Goal: Information Seeking & Learning: Learn about a topic

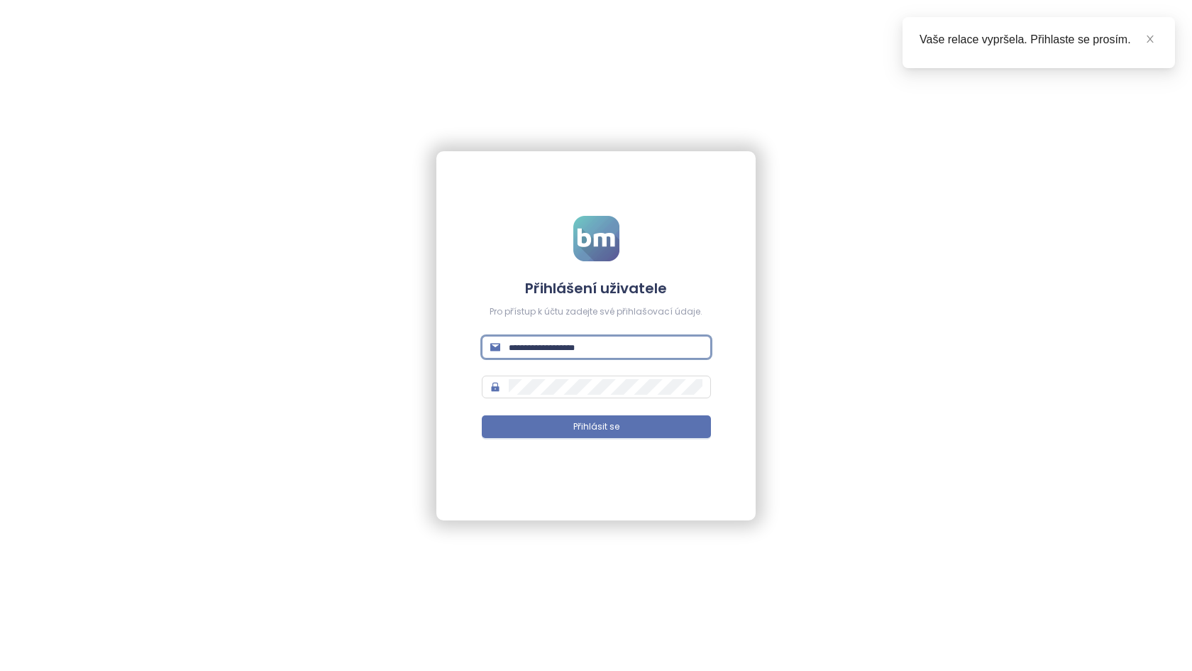
type input "**********"
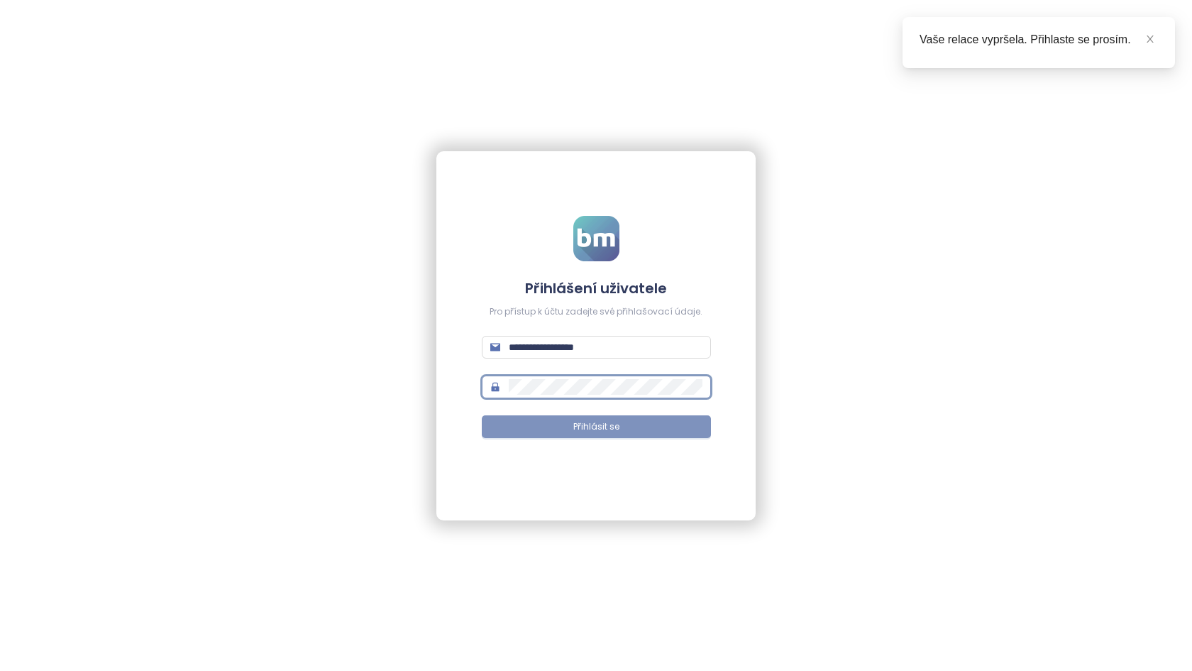
click at [602, 415] on button "Přihlásit se" at bounding box center [596, 426] width 229 height 23
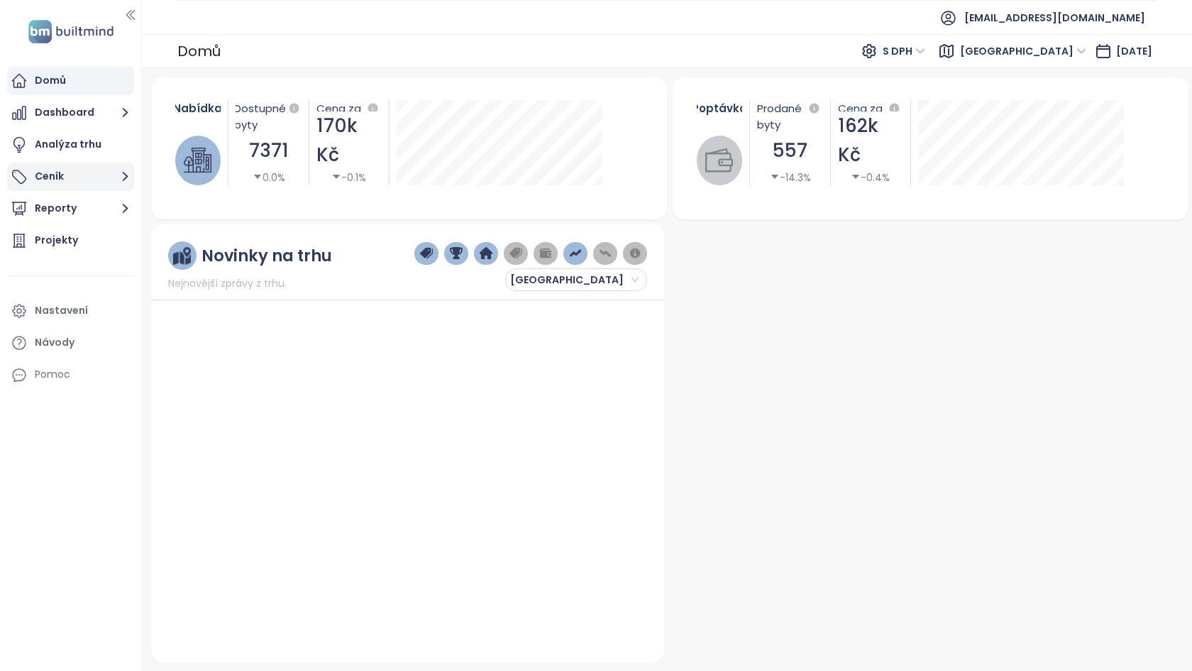
click at [85, 175] on button "Ceník" at bounding box center [70, 177] width 127 height 28
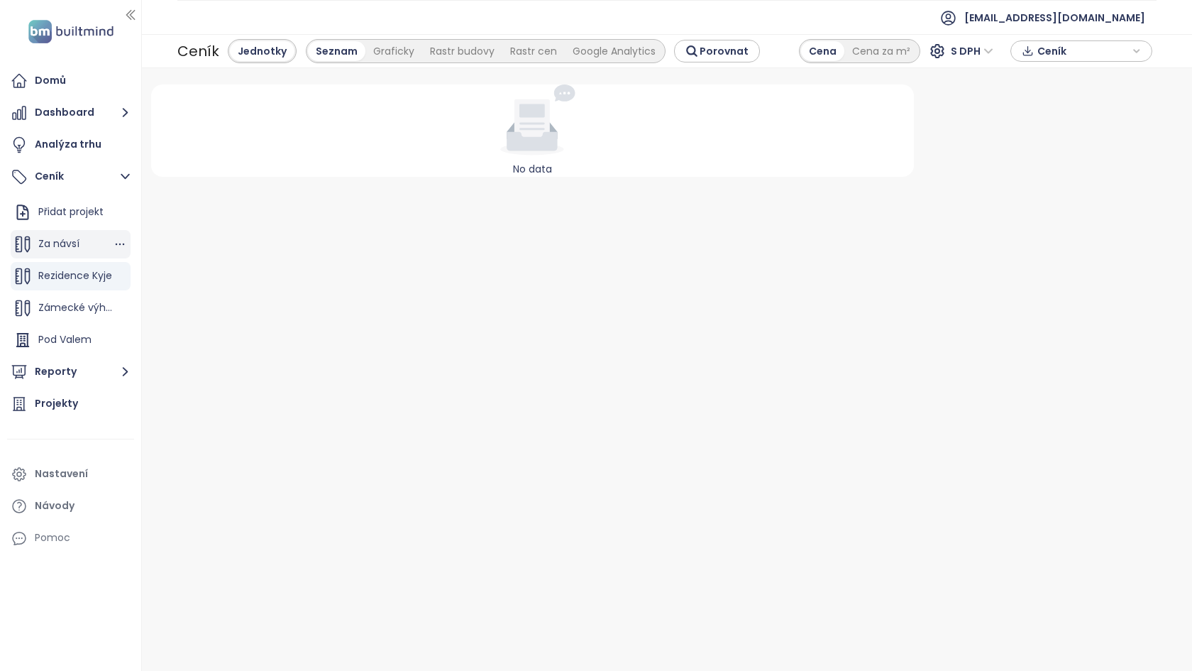
click at [89, 252] on div "Za návsí" at bounding box center [71, 244] width 120 height 28
click at [77, 274] on span "Rezidence Kyje" at bounding box center [75, 275] width 74 height 14
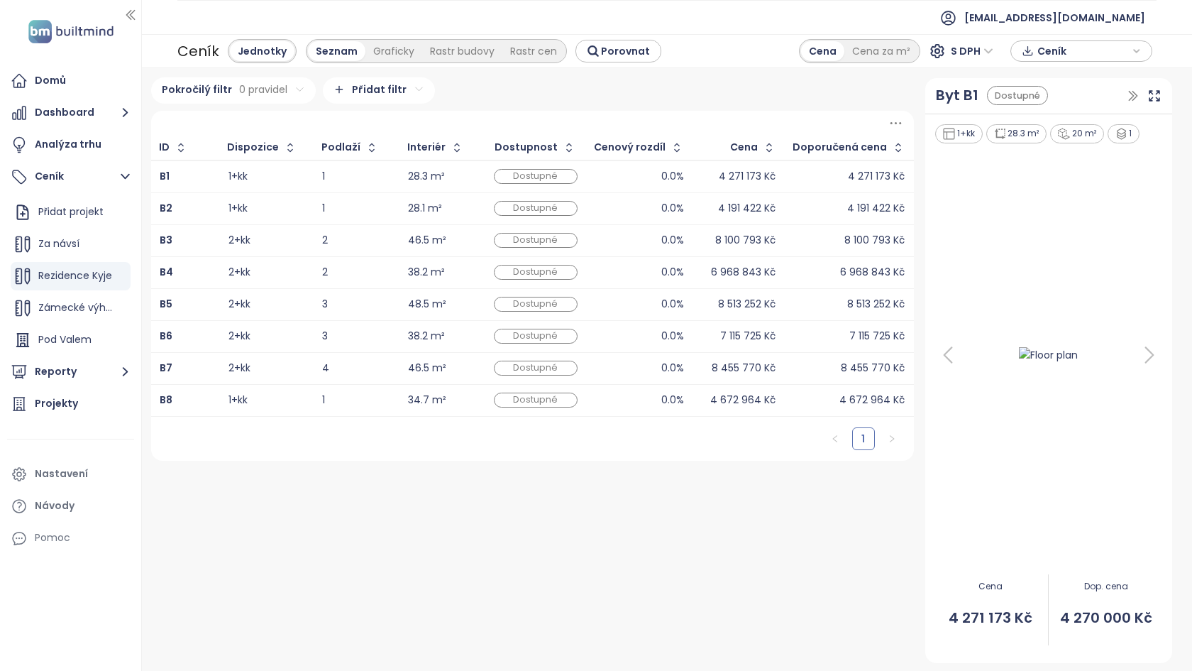
click at [1084, 58] on span "Ceník" at bounding box center [1084, 50] width 92 height 21
click at [787, 566] on div "Pokročilý filtr 0 pravidel Přidat filtr ID Dispozice Podlaží Interiér Dostupnos…" at bounding box center [532, 369] width 774 height 585
click at [1069, 49] on span "Ceník" at bounding box center [1084, 50] width 92 height 21
click at [1062, 77] on span "XLSX" at bounding box center [1059, 77] width 38 height 21
click at [1100, 55] on span "Ceník" at bounding box center [1084, 51] width 92 height 21
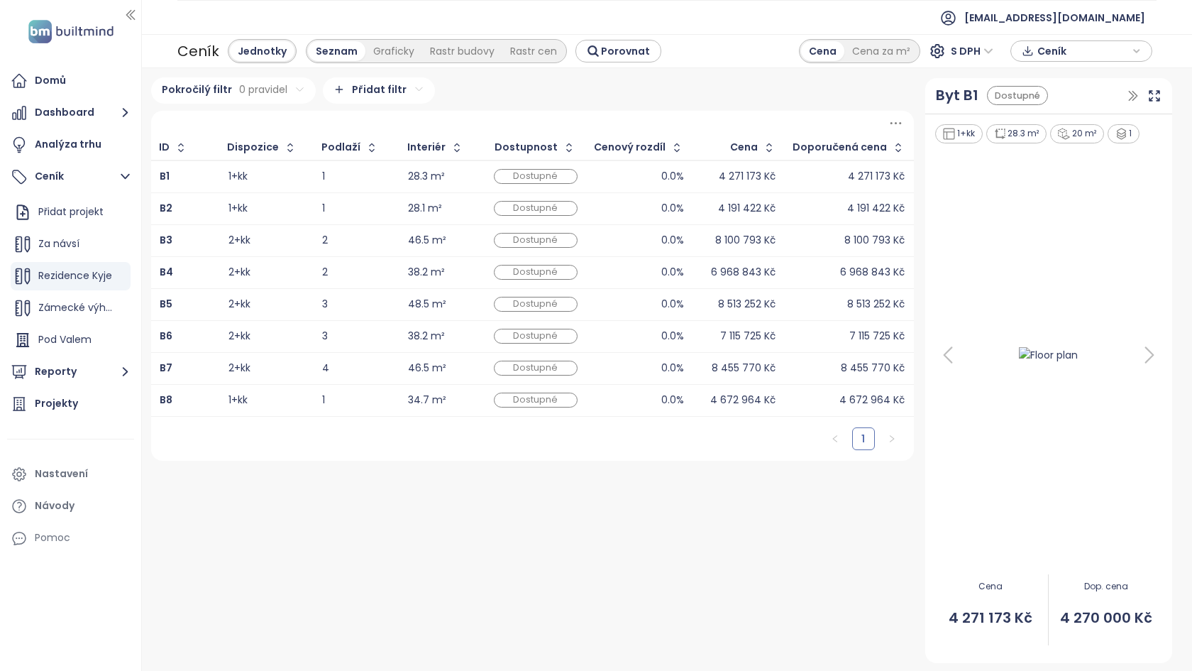
click at [1100, 55] on span "Ceník" at bounding box center [1084, 50] width 92 height 21
click at [1069, 127] on span "Stáhnout" at bounding box center [1065, 122] width 50 height 16
click at [603, 117] on div at bounding box center [532, 123] width 763 height 25
click at [428, 551] on div "Pokročilý filtr 0 pravidel Přidat filtr ID Dispozice Podlaží Interiér Dostupnos…" at bounding box center [532, 369] width 774 height 585
click at [243, 167] on td "1+kk" at bounding box center [266, 176] width 94 height 33
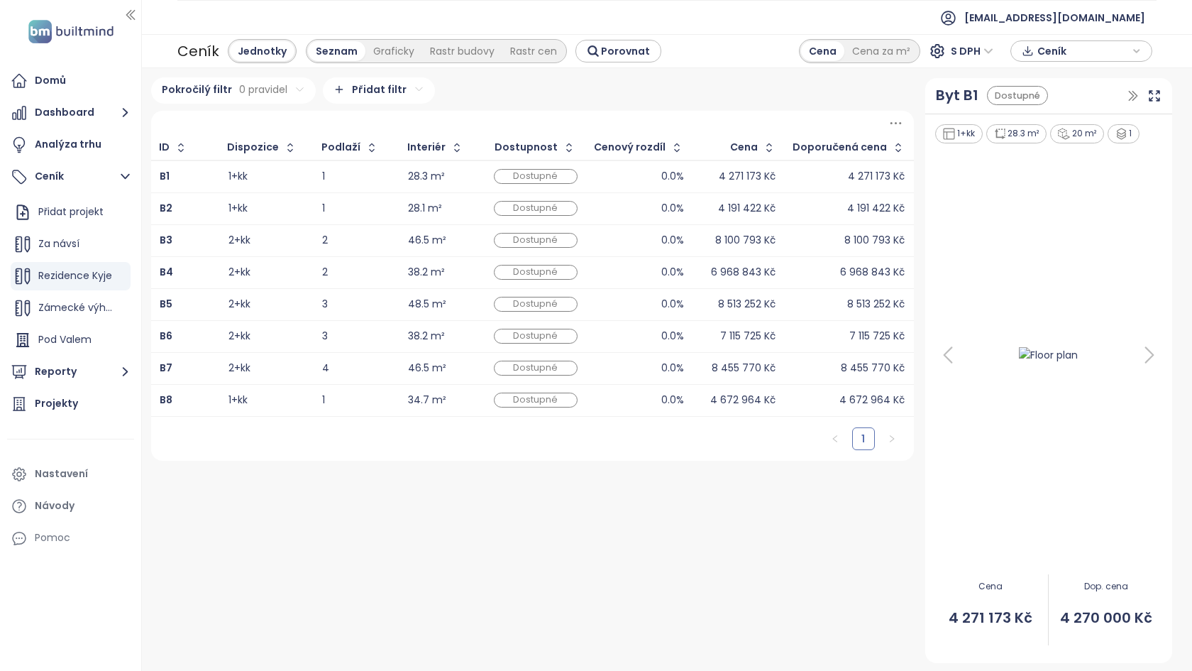
click at [255, 177] on div "1+kk" at bounding box center [267, 176] width 77 height 17
click at [547, 176] on div "Dostupné" at bounding box center [536, 176] width 84 height 15
click at [822, 177] on div "4 271 173 Kč" at bounding box center [848, 176] width 111 height 17
click at [806, 176] on div "4 271 173 Kč" at bounding box center [848, 176] width 111 height 17
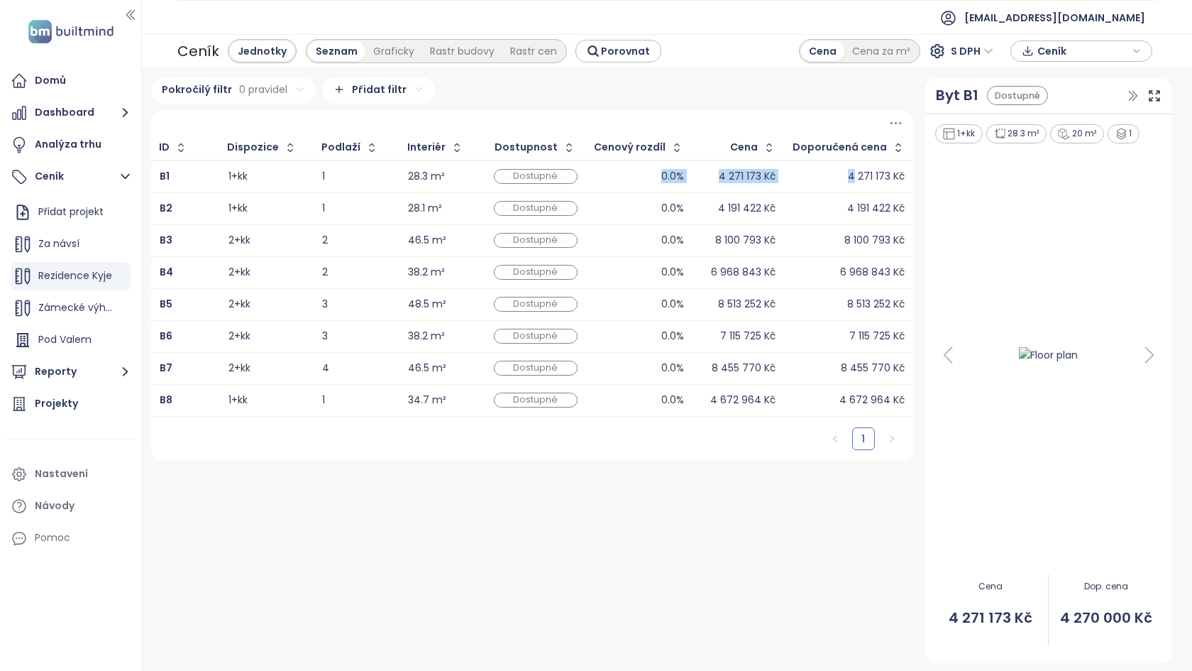
drag, startPoint x: 806, startPoint y: 176, endPoint x: 462, endPoint y: 182, distance: 344.2
click at [469, 182] on tr "B1 1+kk 1 28.3 m² Dostupné 0.0% 4 271 173 Kč 4 271 173 Kč" at bounding box center [532, 176] width 763 height 33
click at [370, 182] on div "1" at bounding box center [356, 176] width 68 height 17
click at [453, 639] on div "Pokročilý filtr 0 pravidel Přidat filtr ID Dispozice Podlaží Interiér Dostupnos…" at bounding box center [532, 369] width 774 height 585
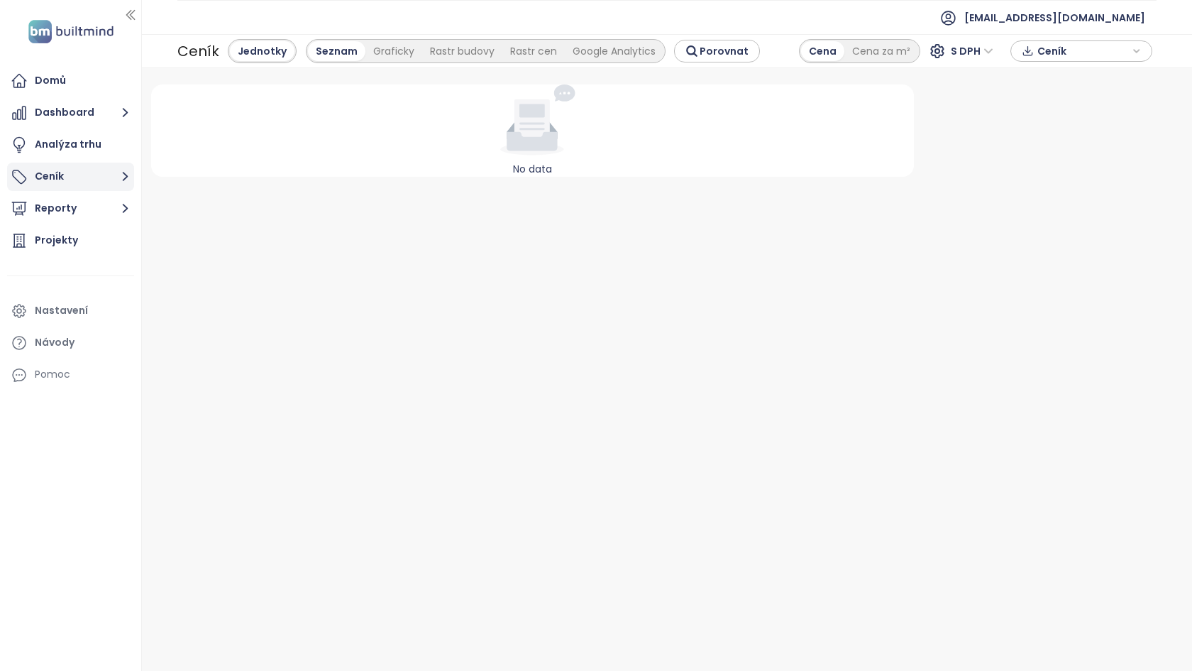
click at [74, 171] on button "Ceník" at bounding box center [70, 177] width 127 height 28
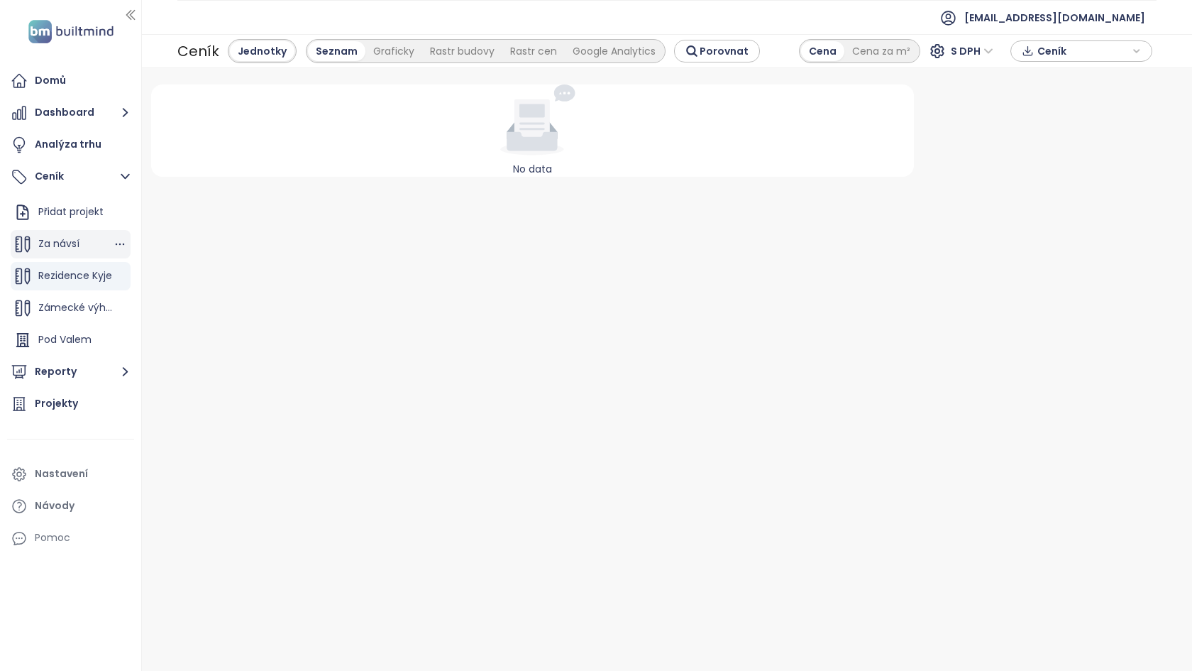
click at [77, 250] on span "Za návsí" at bounding box center [58, 243] width 41 height 14
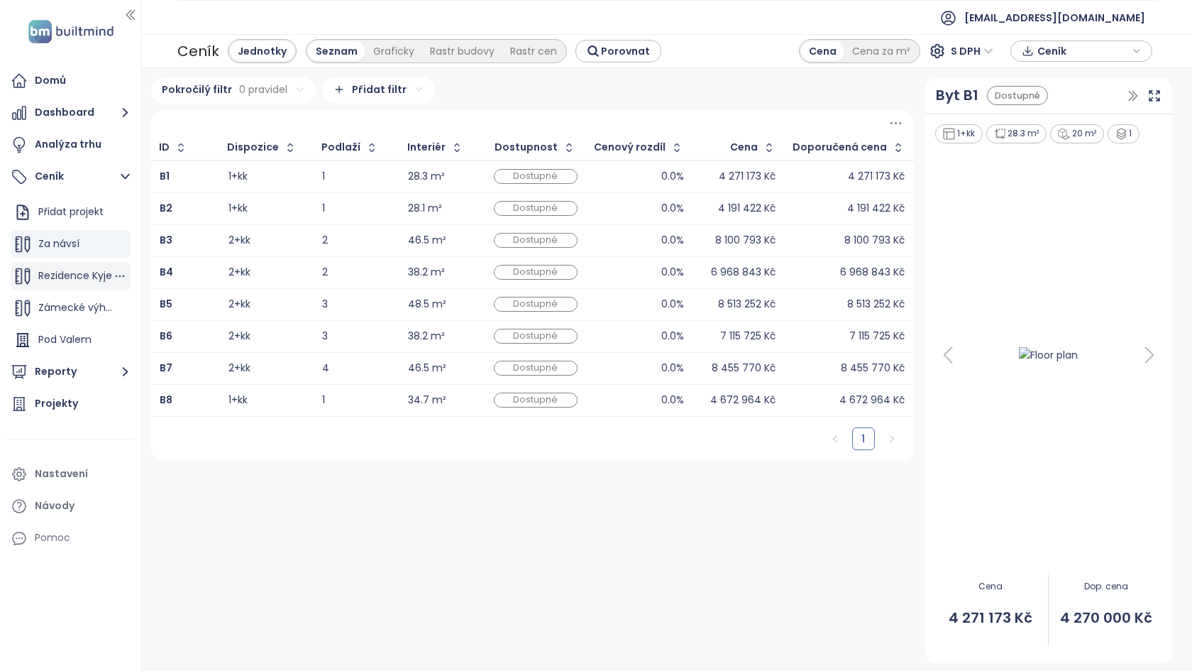
click at [77, 276] on span "Rezidence Kyje" at bounding box center [75, 275] width 74 height 14
click at [49, 302] on span "Zámecké výhledy 2" at bounding box center [86, 307] width 97 height 14
click at [89, 278] on span "Rezidence Kyje" at bounding box center [75, 275] width 74 height 14
click at [390, 182] on div "1" at bounding box center [356, 176] width 68 height 17
click at [1163, 351] on icon at bounding box center [1149, 355] width 28 height 28
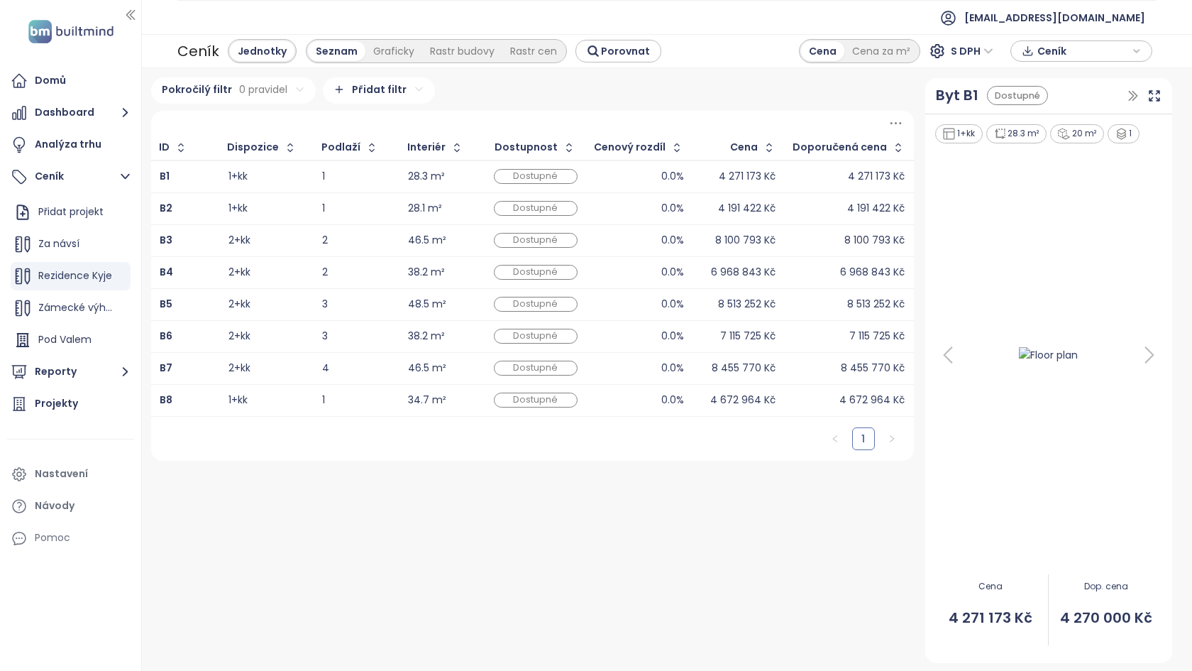
click at [1154, 352] on icon at bounding box center [1149, 355] width 28 height 28
click at [1151, 355] on icon at bounding box center [1149, 355] width 28 height 28
click at [1007, 138] on div "28.3 m²" at bounding box center [1016, 133] width 61 height 19
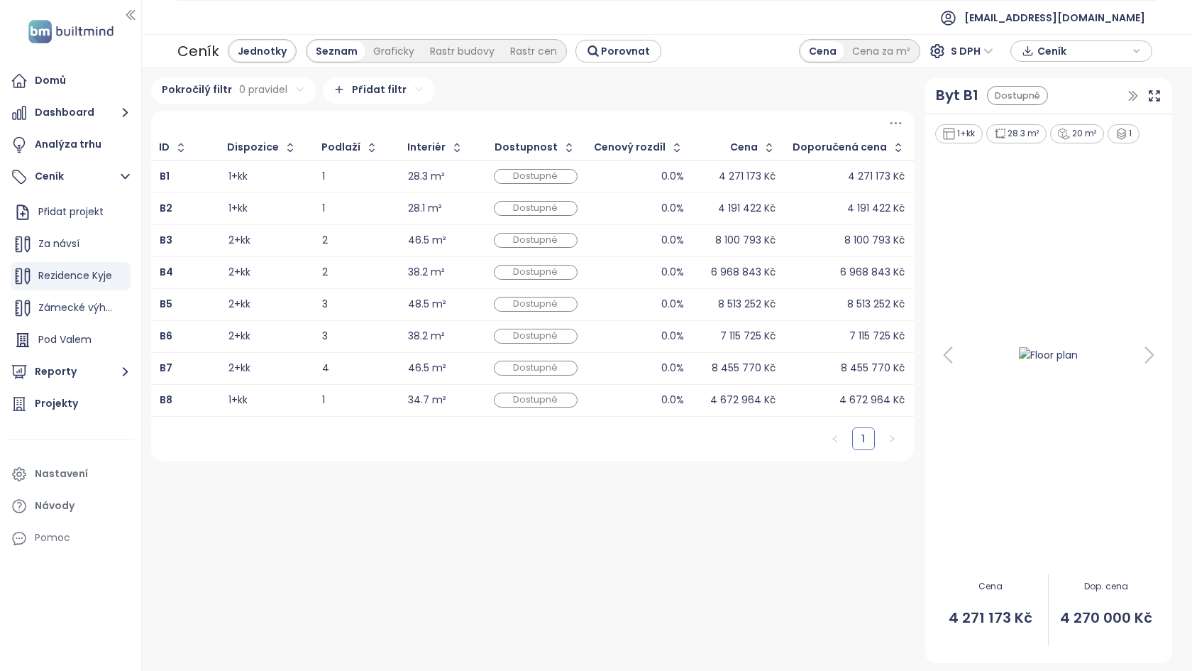
click at [636, 175] on div "0.0%" at bounding box center [639, 176] width 89 height 17
click at [254, 170] on div "1+kk" at bounding box center [267, 176] width 77 height 17
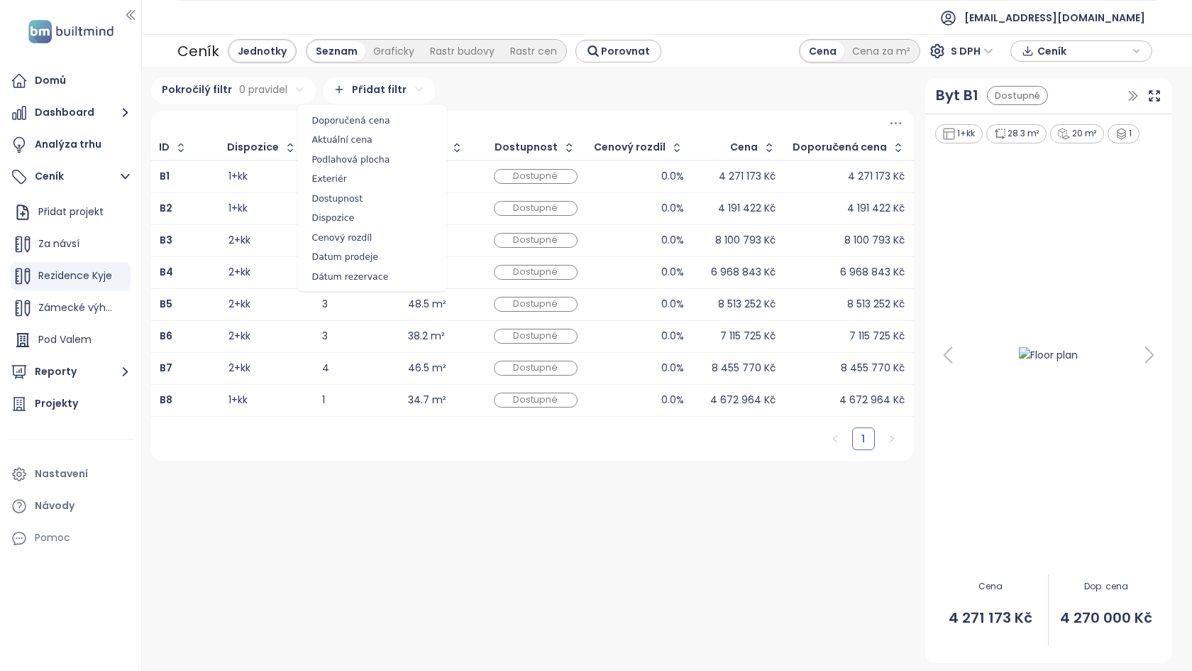
click at [397, 84] on html "Domů Dashboard Analýza trhu Ceník Přidat projekt Za návsí Rezidence Kyje Zámeck…" at bounding box center [596, 335] width 1192 height 671
click at [373, 143] on span "Aktuální cena" at bounding box center [373, 140] width 142 height 20
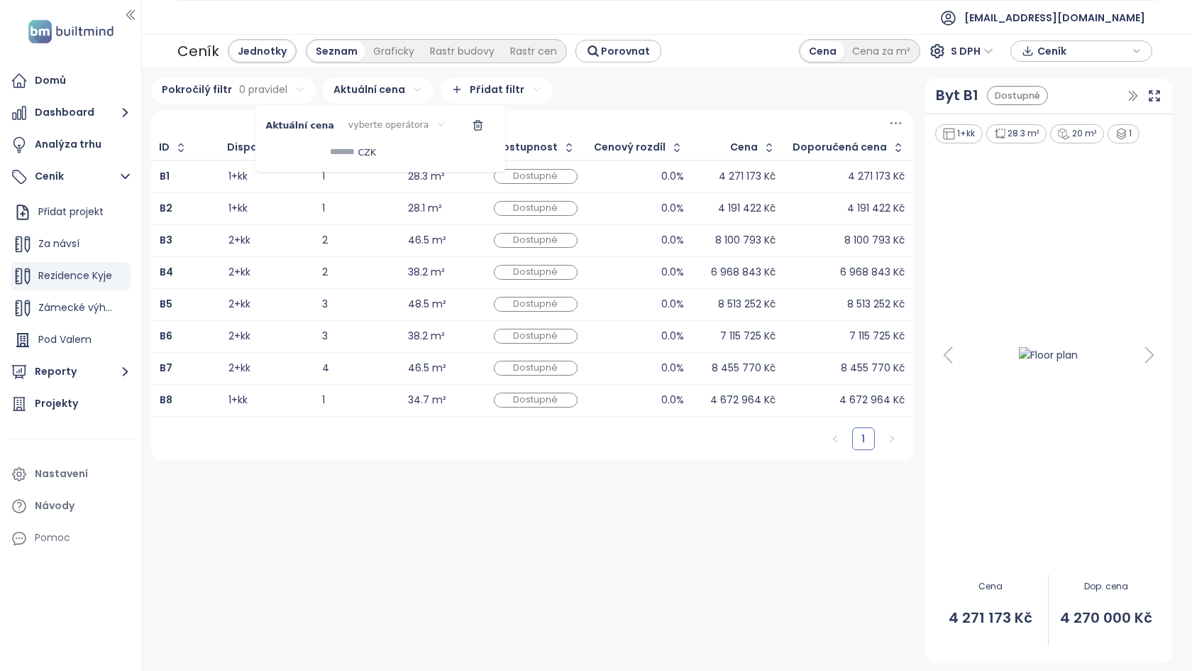
click at [475, 130] on icon "button" at bounding box center [478, 126] width 6 height 8
click at [1154, 95] on icon at bounding box center [1155, 96] width 14 height 14
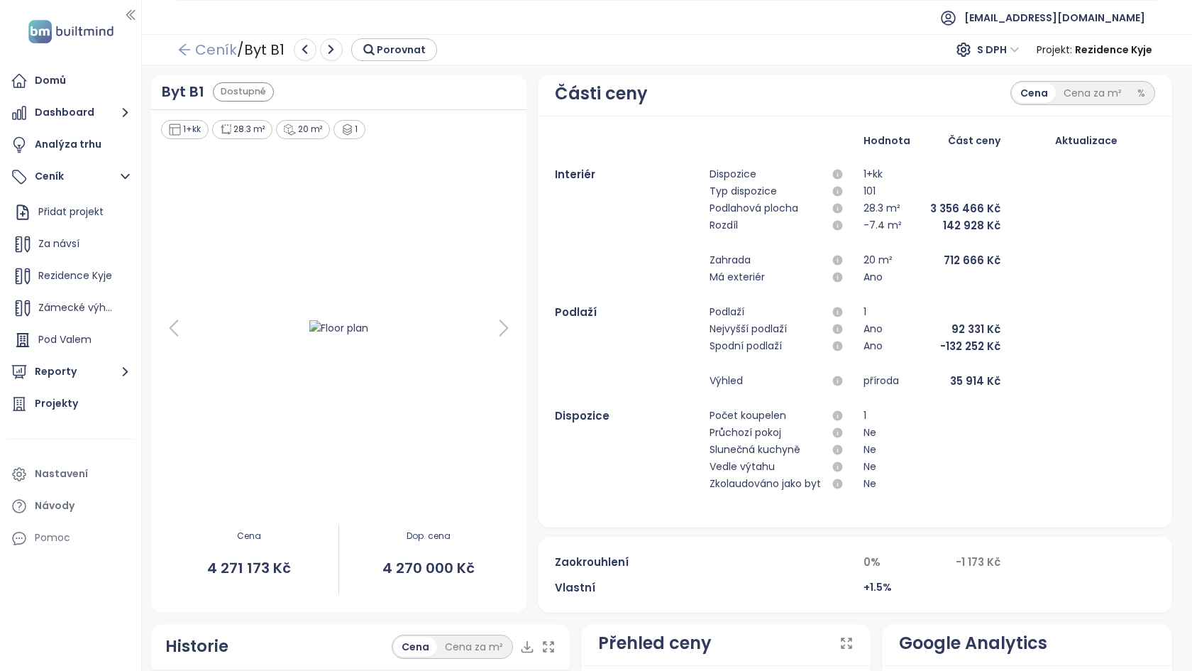
click at [181, 53] on icon "arrow-left" at bounding box center [184, 50] width 14 height 14
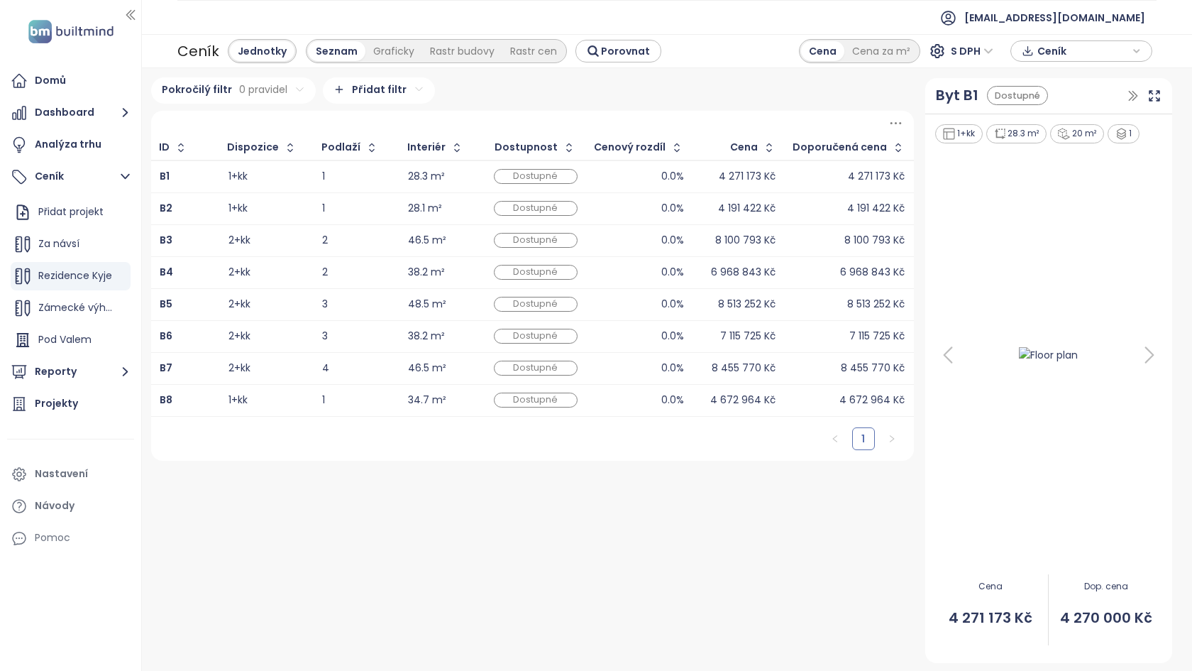
click at [784, 175] on td "4 271 173 Kč" at bounding box center [739, 176] width 92 height 33
click at [181, 214] on div "B2" at bounding box center [185, 208] width 51 height 17
click at [196, 194] on td "B2" at bounding box center [185, 208] width 69 height 32
click at [204, 175] on div "B1" at bounding box center [185, 176] width 51 height 17
click at [1143, 97] on div "Byt B1 Dostupné" at bounding box center [1048, 96] width 247 height 36
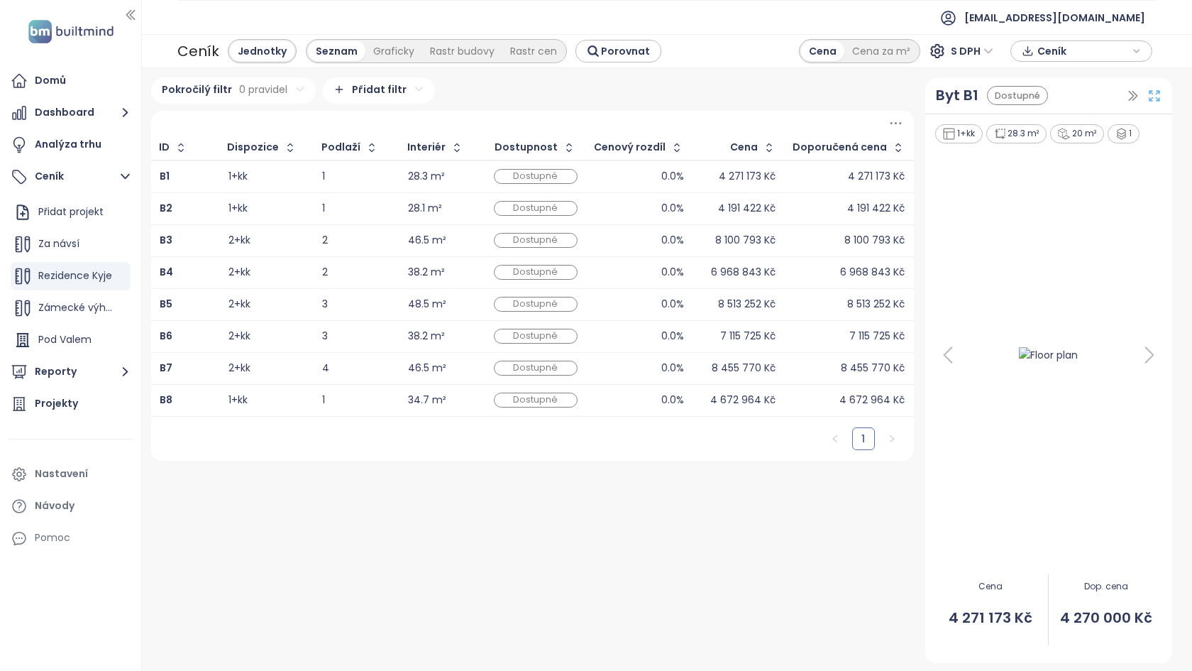
click at [1155, 97] on icon at bounding box center [1155, 96] width 14 height 14
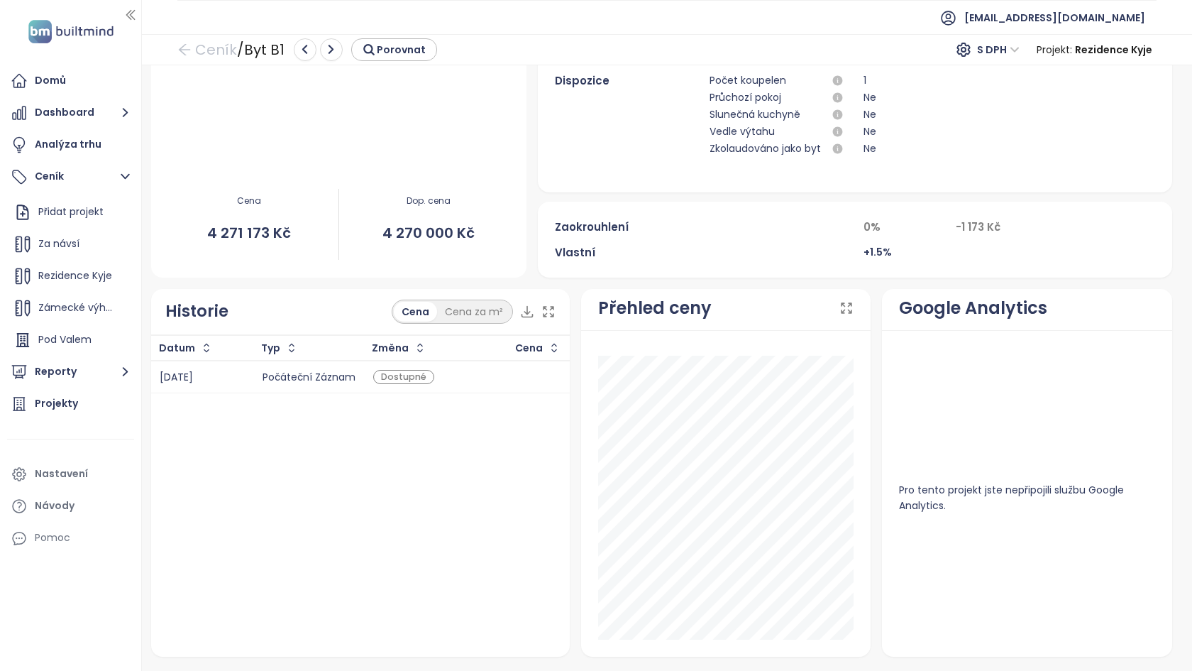
scroll to position [337, 0]
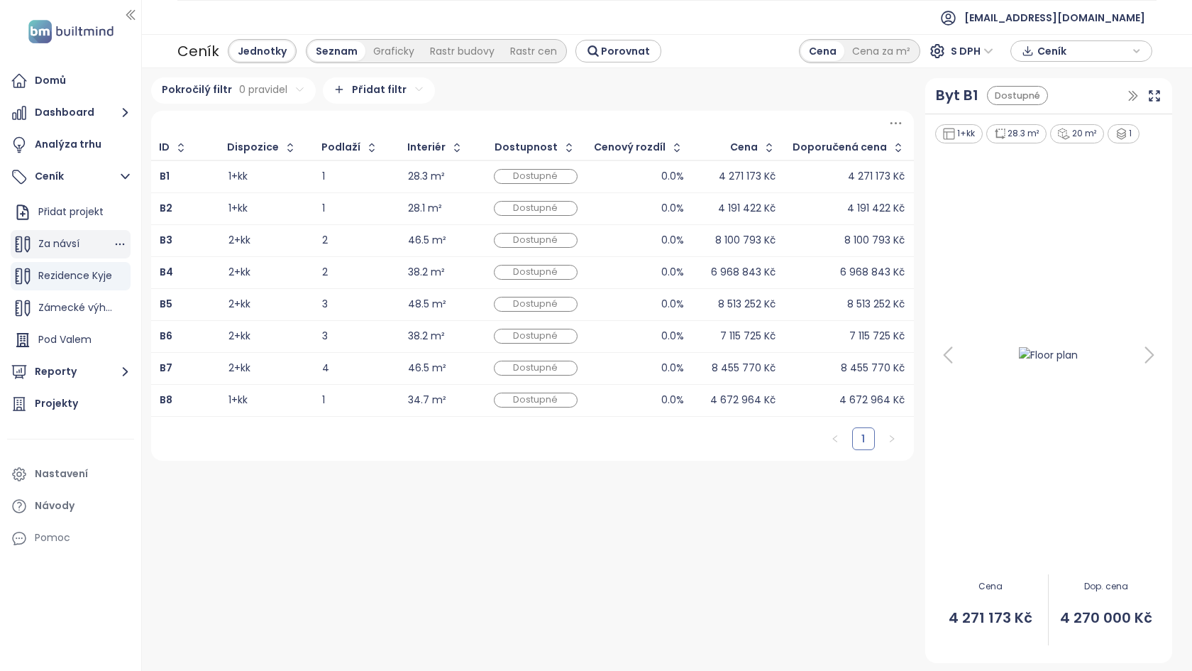
click at [88, 253] on div "Za návsí" at bounding box center [71, 244] width 120 height 28
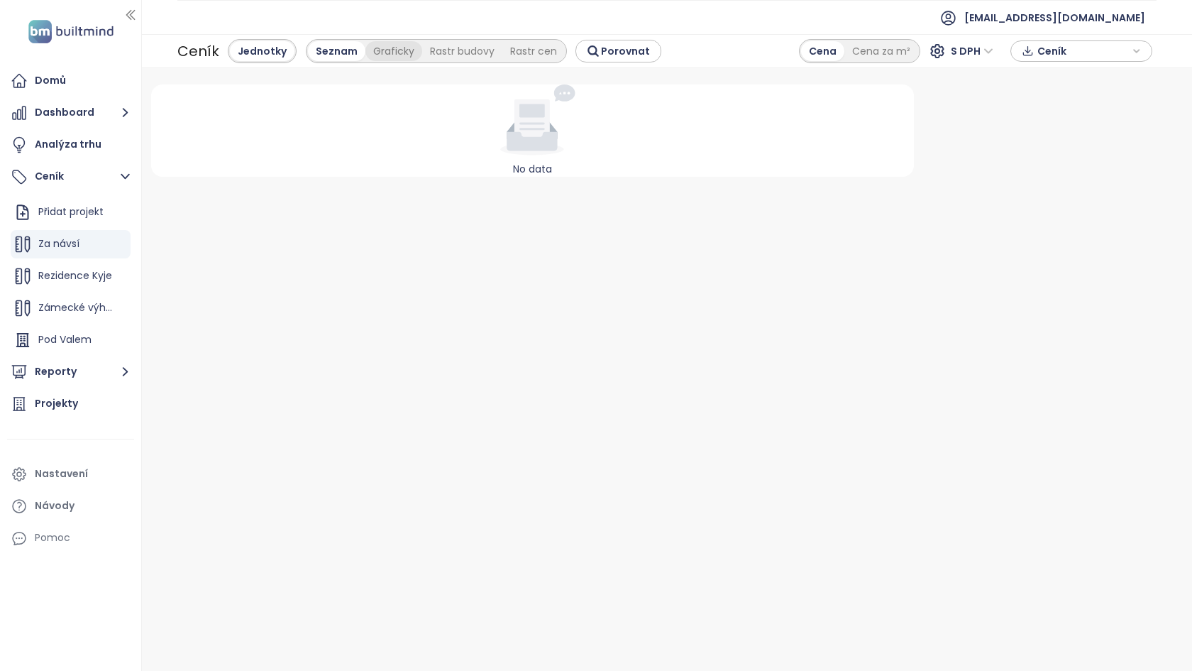
click at [383, 48] on div "Graficky" at bounding box center [393, 51] width 57 height 20
click at [268, 57] on div "Seznam" at bounding box center [258, 51] width 56 height 20
click at [888, 50] on div "Cena za m²" at bounding box center [881, 51] width 74 height 20
click at [840, 54] on div "Cena" at bounding box center [822, 51] width 43 height 20
click at [969, 48] on span "S DPH" at bounding box center [972, 50] width 43 height 21
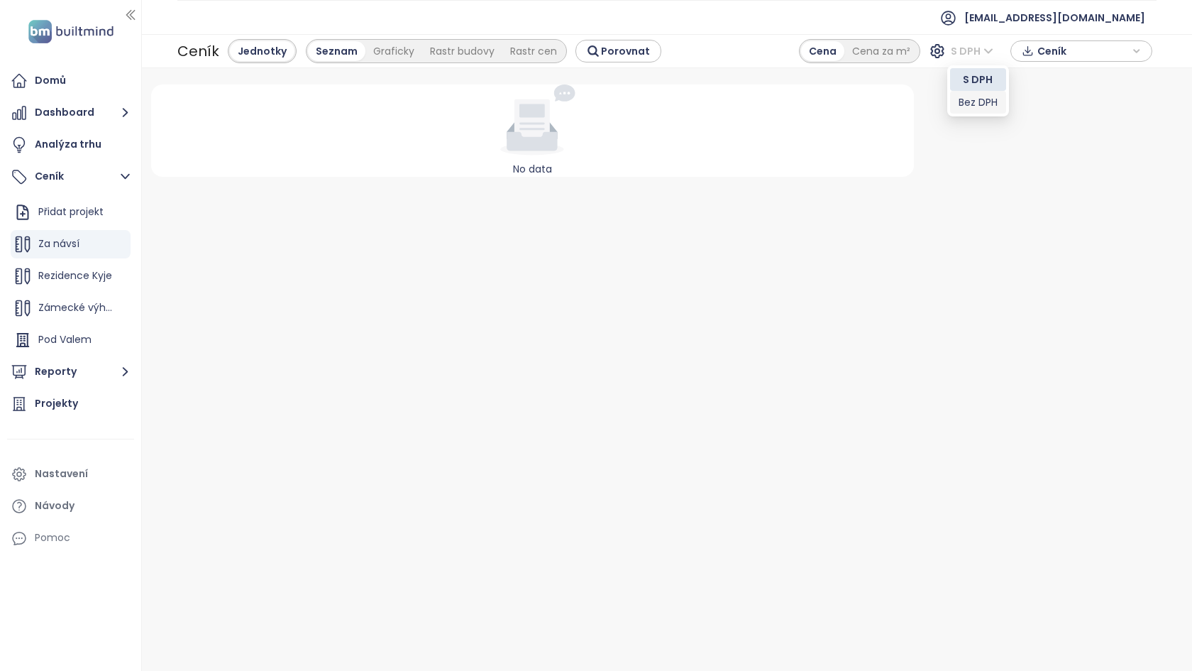
click at [429, 321] on div "No data" at bounding box center [532, 369] width 774 height 585
click at [85, 251] on div "Za návsí" at bounding box center [71, 244] width 120 height 28
click at [119, 244] on icon "button" at bounding box center [120, 244] width 9 height 2
click at [80, 304] on span "Zámecké výhledy 2" at bounding box center [86, 307] width 97 height 14
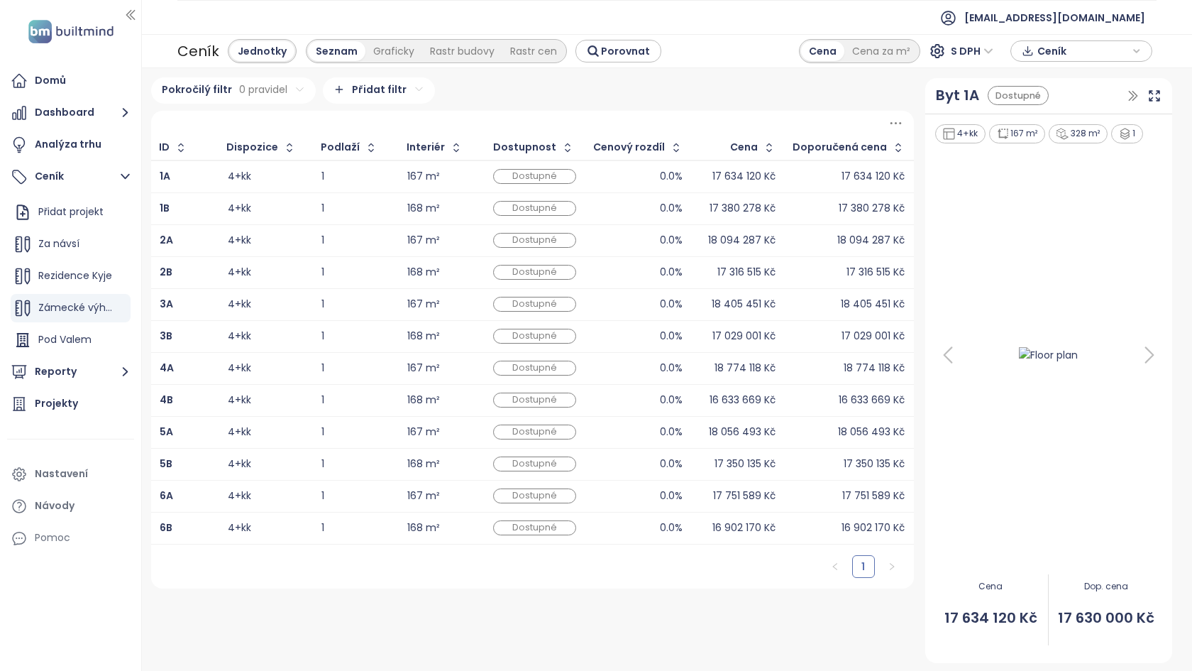
click at [285, 180] on div "4+kk" at bounding box center [266, 176] width 76 height 17
click at [287, 210] on div "4+kk" at bounding box center [266, 208] width 76 height 17
click at [105, 351] on div "Pod Valem" at bounding box center [71, 340] width 120 height 28
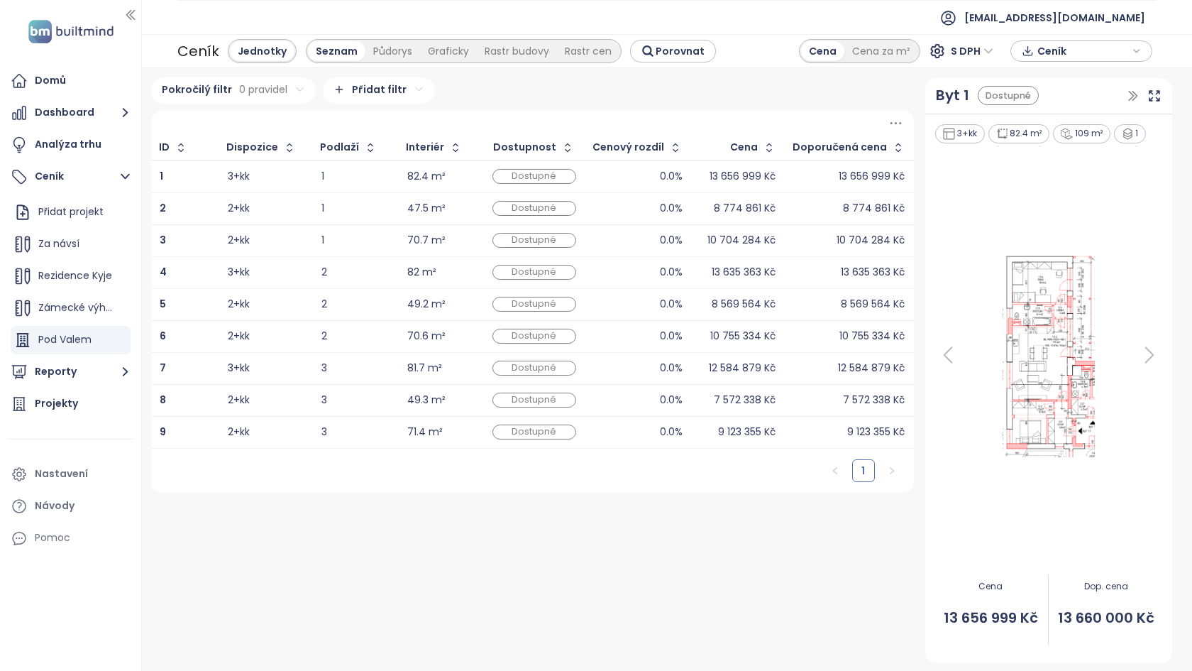
click at [625, 181] on div "0.0%" at bounding box center [638, 176] width 89 height 17
click at [635, 202] on div "0.0%" at bounding box center [638, 208] width 89 height 17
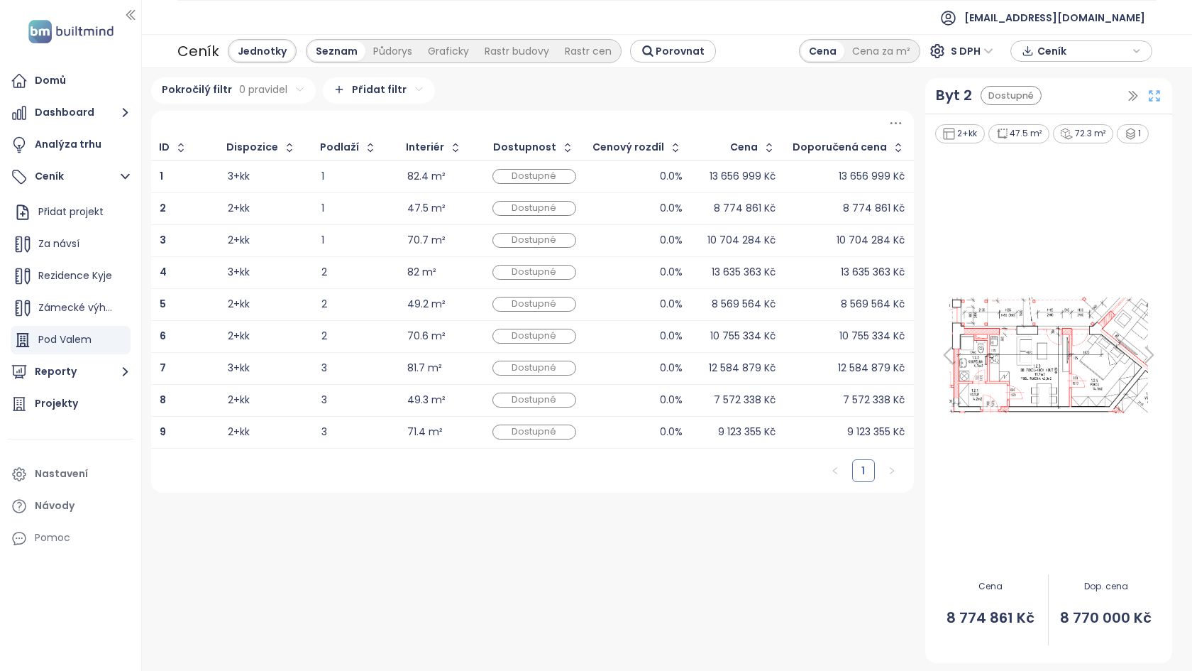
click at [1157, 97] on icon at bounding box center [1155, 96] width 14 height 14
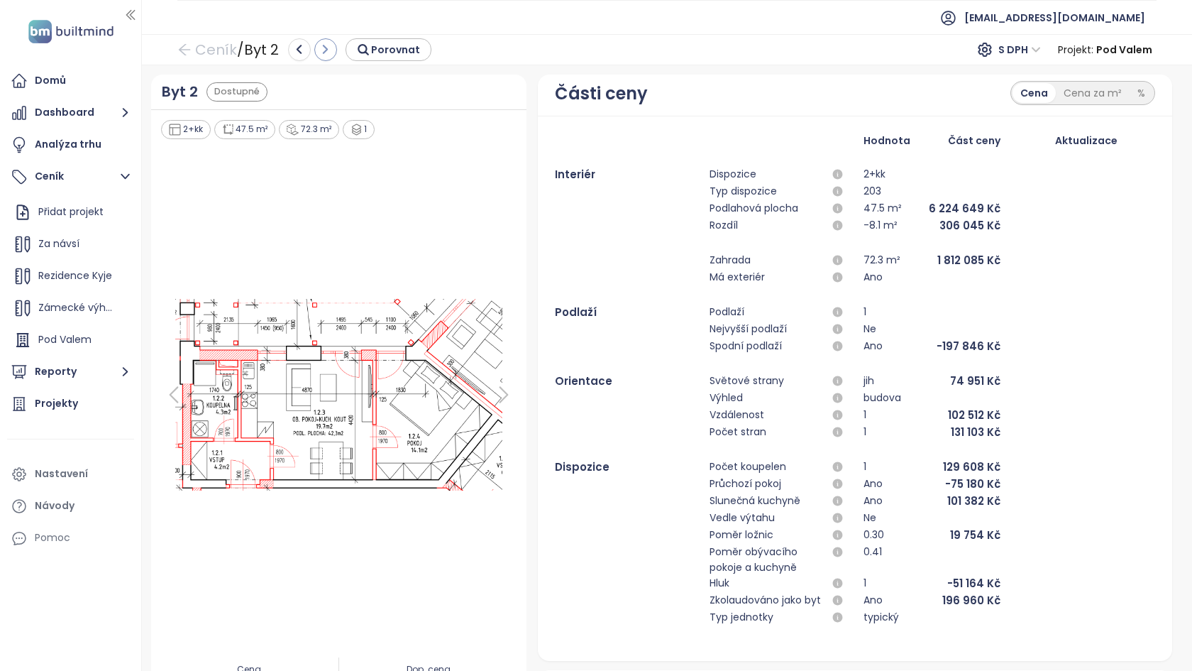
click at [330, 60] on button "button" at bounding box center [325, 49] width 23 height 23
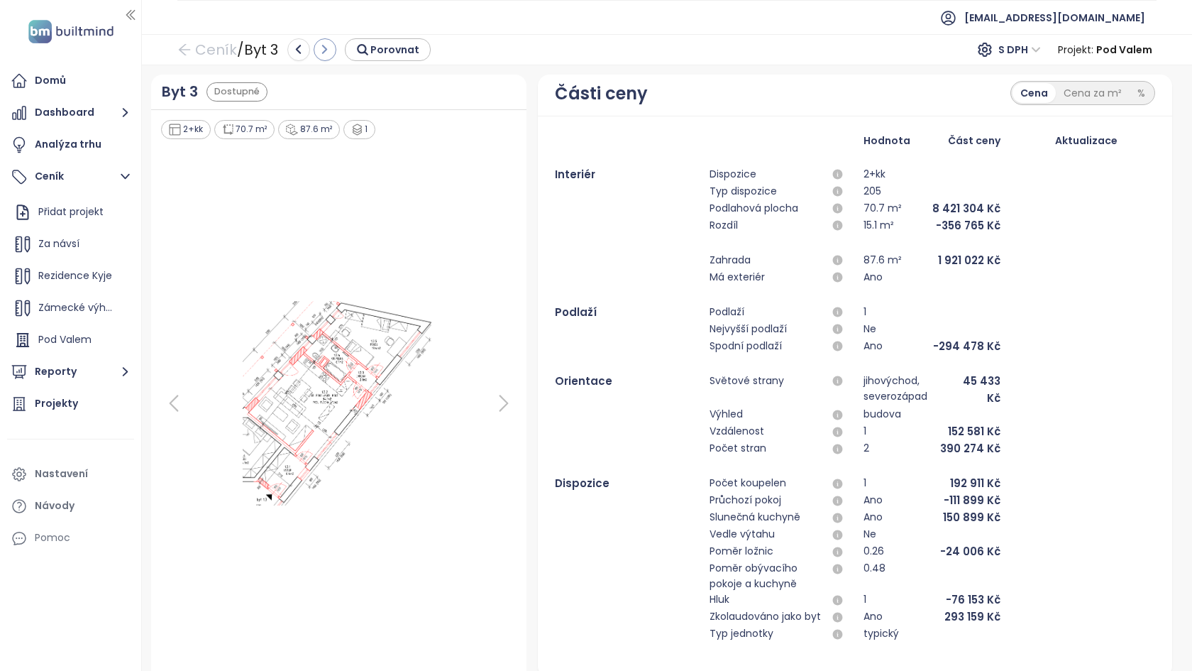
click at [326, 51] on icon "button" at bounding box center [325, 49] width 13 height 13
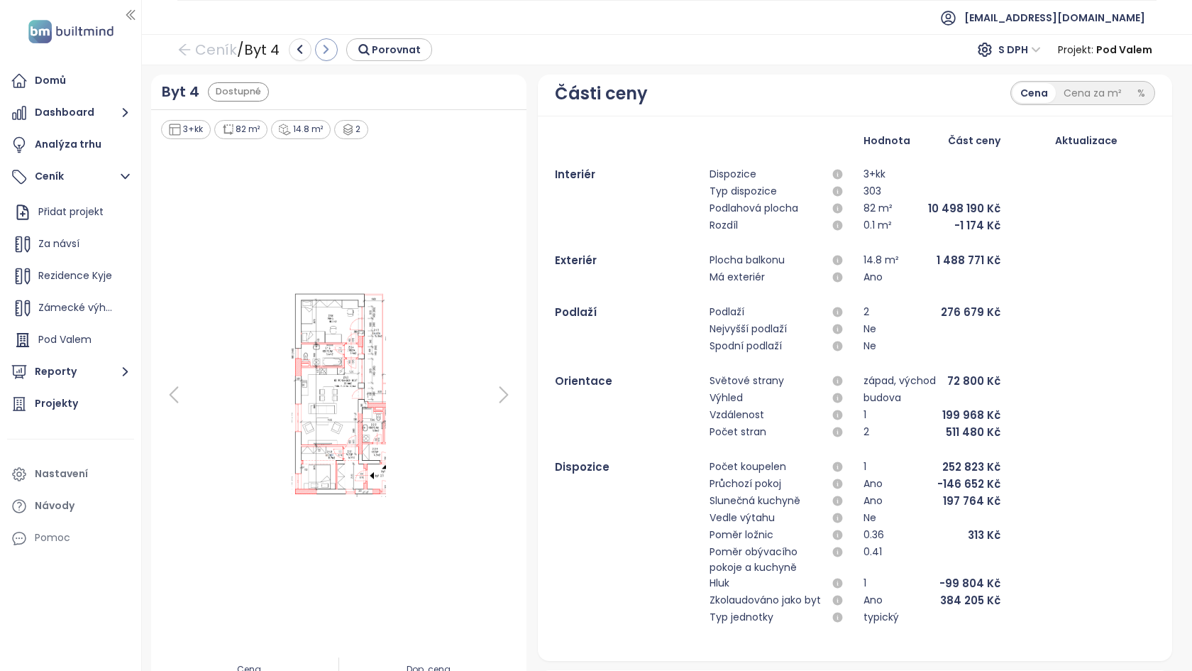
click at [322, 50] on icon "button" at bounding box center [326, 49] width 13 height 13
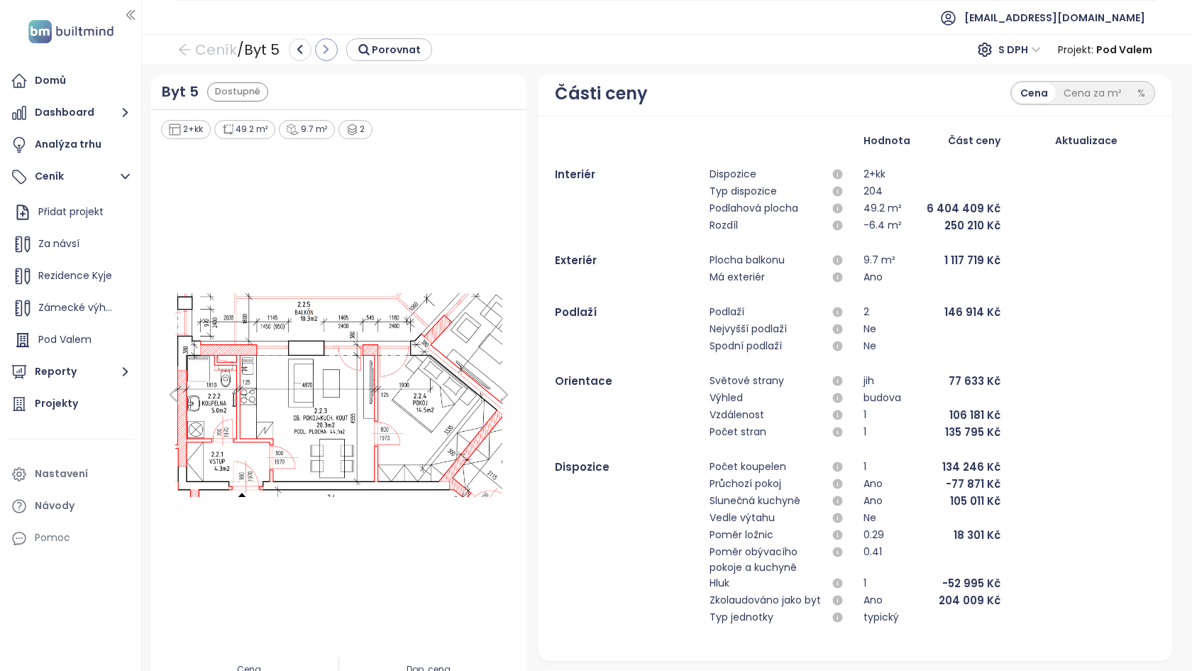
click at [329, 48] on icon "button" at bounding box center [326, 49] width 13 height 13
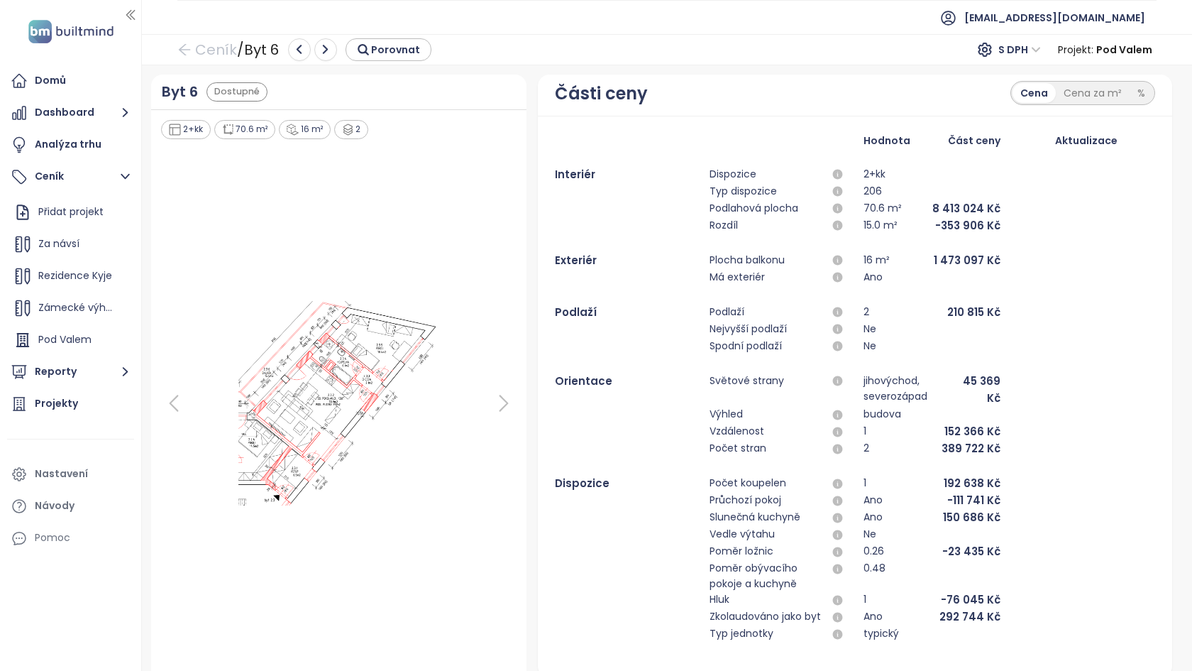
click at [329, 48] on icon "button" at bounding box center [325, 49] width 13 height 13
